Goal: Find specific page/section: Find specific page/section

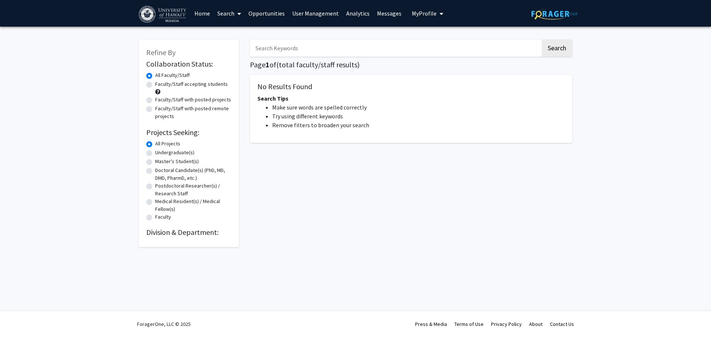
click at [318, 14] on link "User Management" at bounding box center [316, 13] width 54 height 26
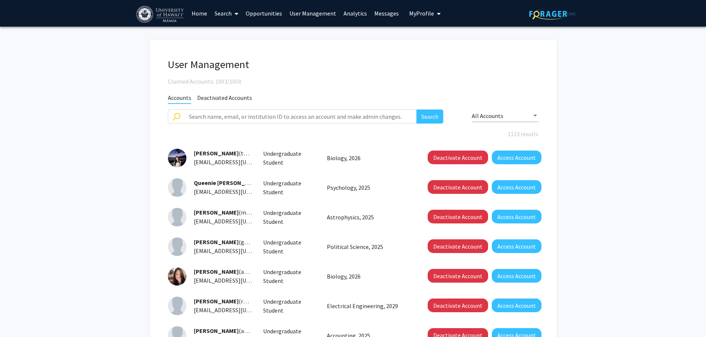
click at [347, 10] on link "Analytics" at bounding box center [355, 13] width 31 height 26
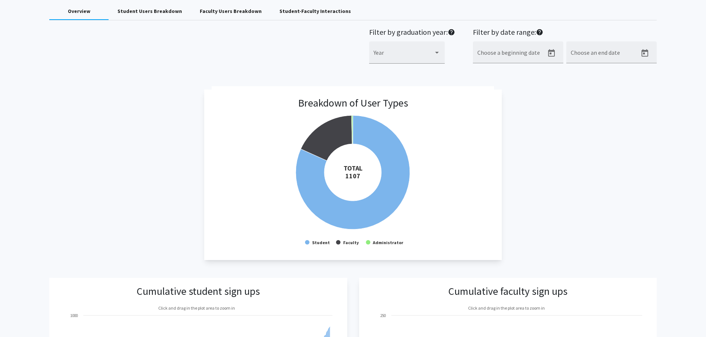
scroll to position [148, 0]
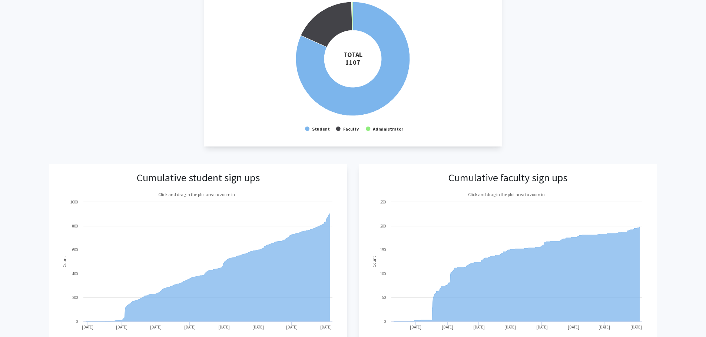
click at [568, 50] on div "Breakdown of User Types Created with Highcharts 9.3.3 TOTAL ​ 1107 Student Facu…" at bounding box center [352, 61] width 607 height 171
